Goal: Task Accomplishment & Management: Manage account settings

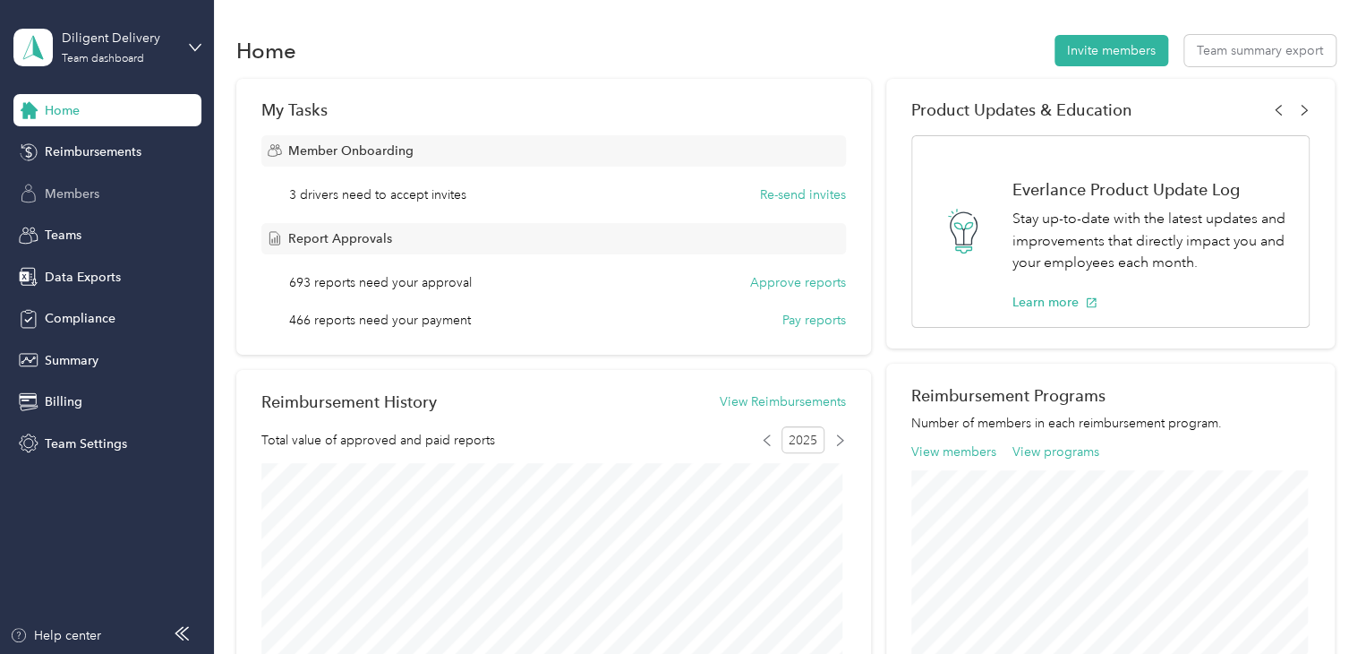
click at [87, 190] on span "Members" at bounding box center [72, 193] width 55 height 19
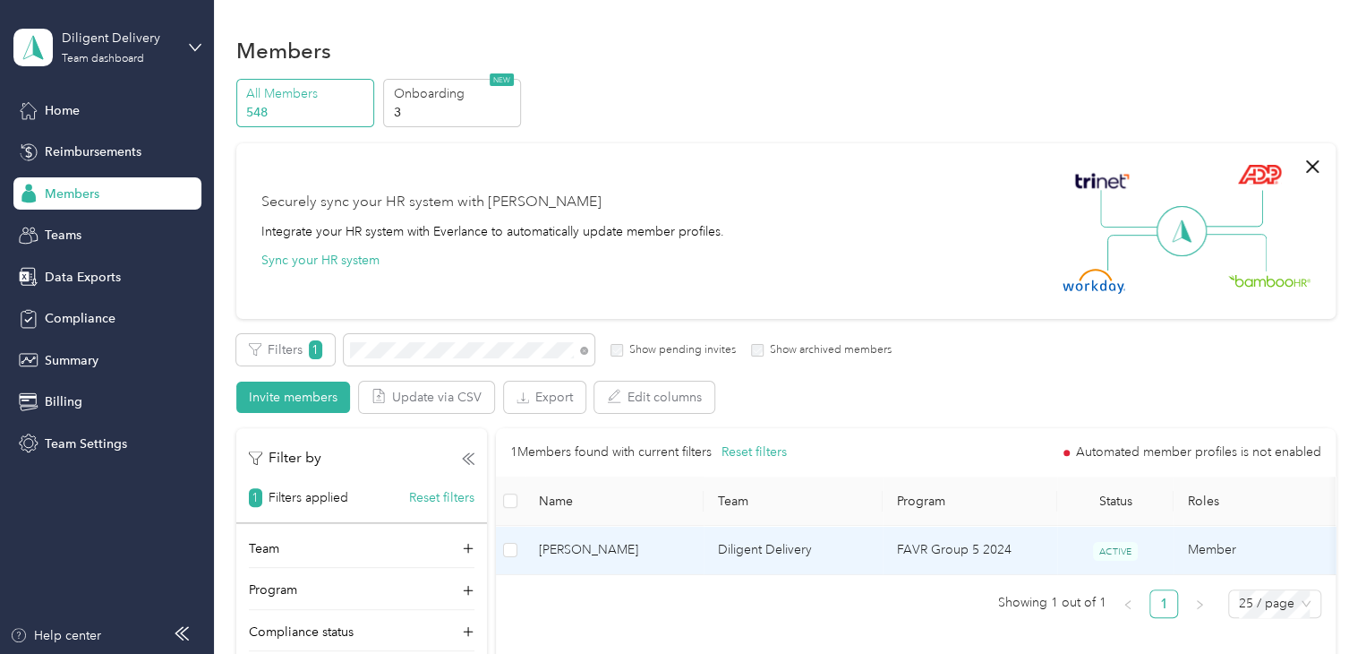
click at [677, 550] on span "[PERSON_NAME]" at bounding box center [614, 550] width 150 height 20
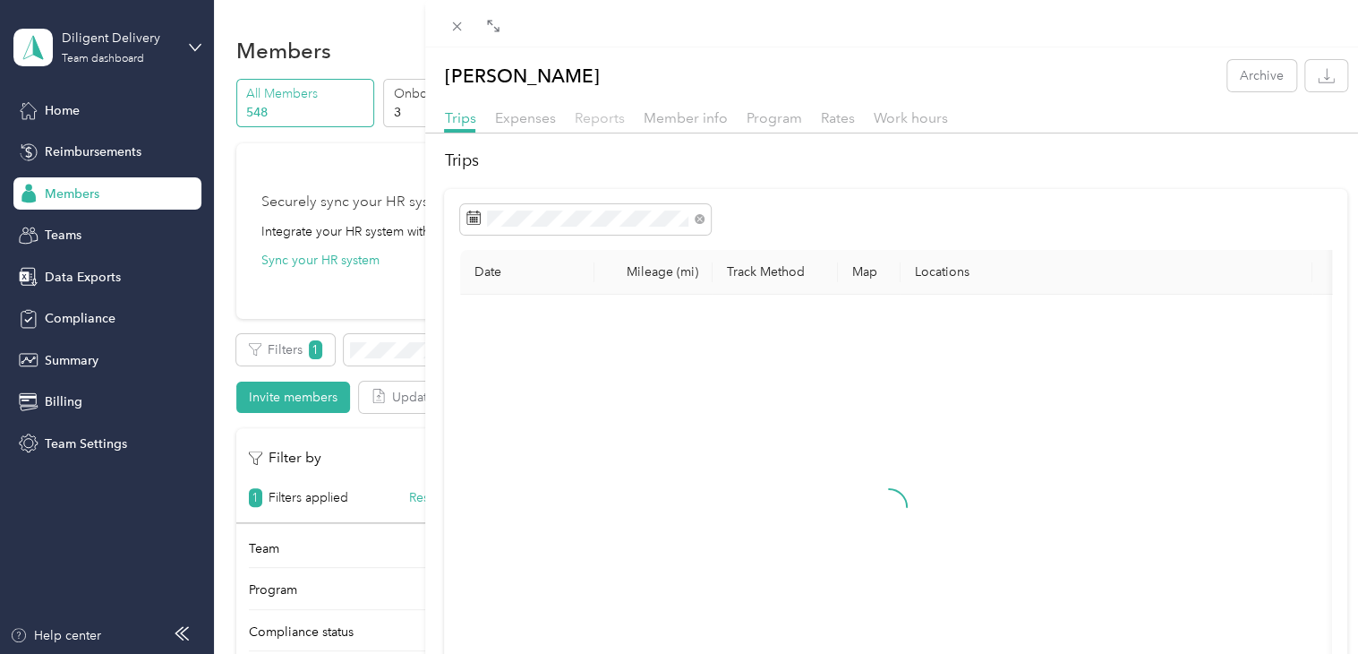
click at [592, 117] on span "Reports" at bounding box center [599, 117] width 50 height 17
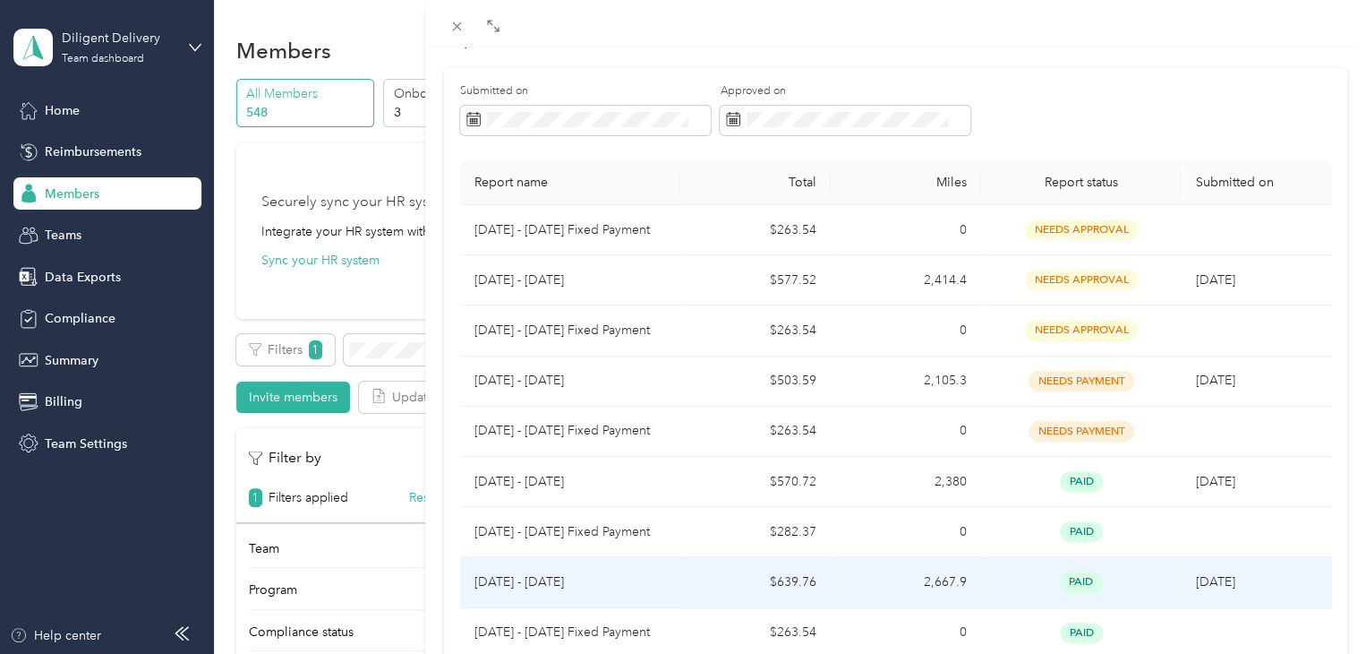
scroll to position [90, 0]
